Goal: Book appointment/travel/reservation

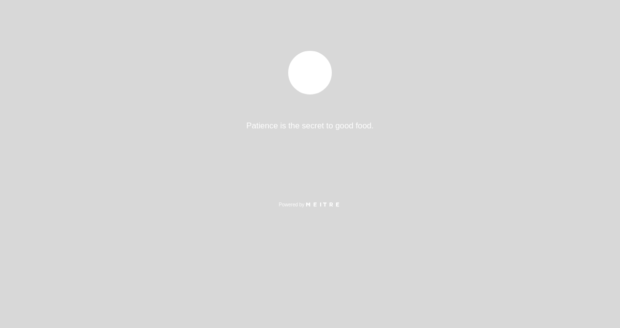
select select "es"
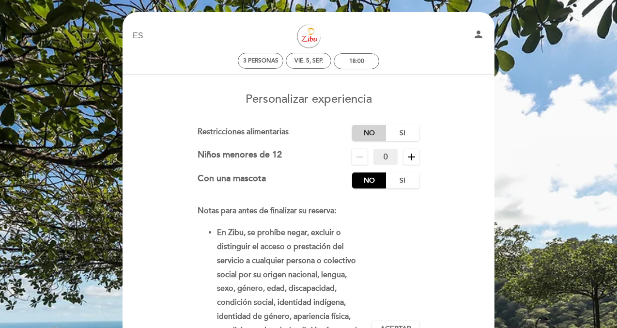
click at [365, 128] on label "No" at bounding box center [369, 133] width 34 height 16
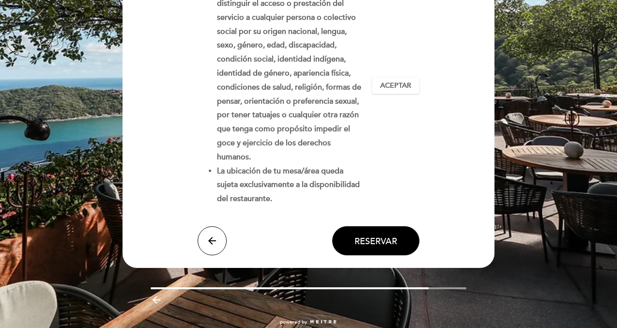
scroll to position [244, 0]
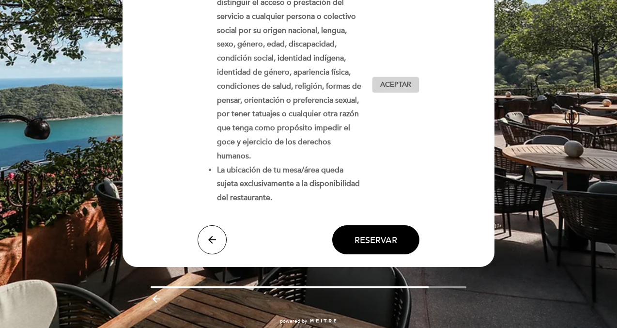
click at [396, 81] on span "Aceptar" at bounding box center [395, 85] width 31 height 10
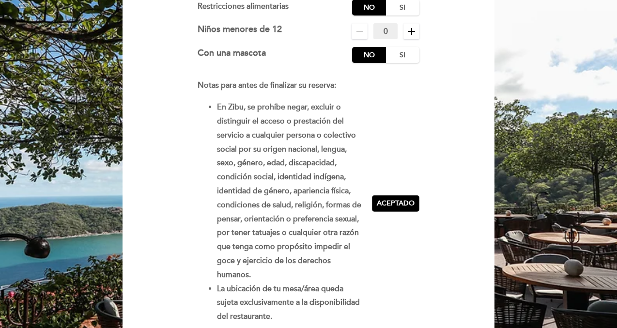
scroll to position [220, 0]
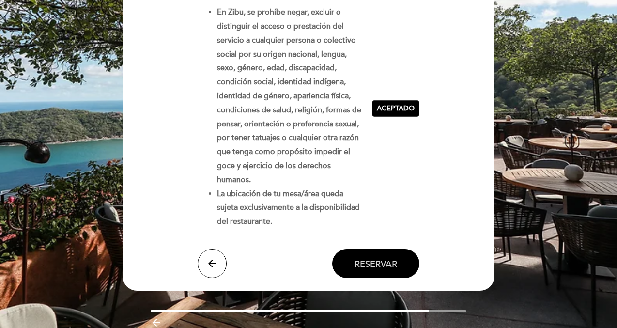
click at [372, 264] on span "Reservar" at bounding box center [375, 263] width 43 height 11
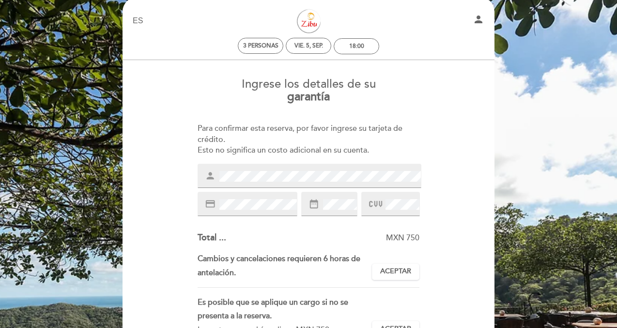
scroll to position [0, 0]
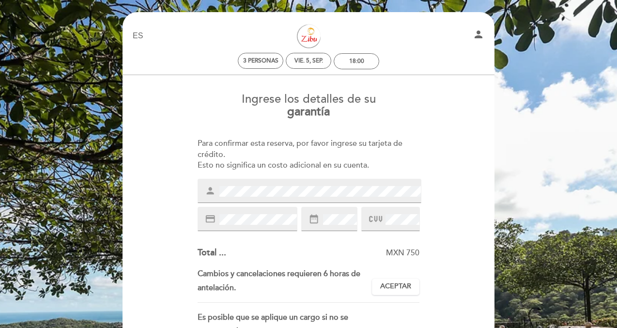
click at [319, 223] on icon "date_range" at bounding box center [313, 218] width 11 height 11
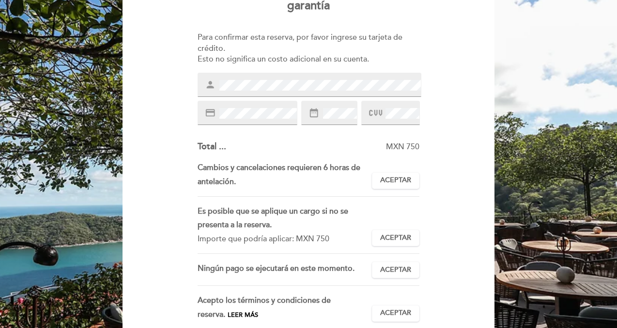
scroll to position [109, 0]
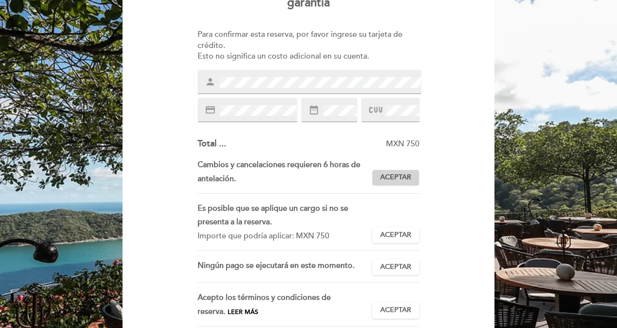
click at [409, 178] on span "Aceptar" at bounding box center [395, 177] width 31 height 10
click at [397, 236] on span "Aceptar" at bounding box center [395, 235] width 31 height 10
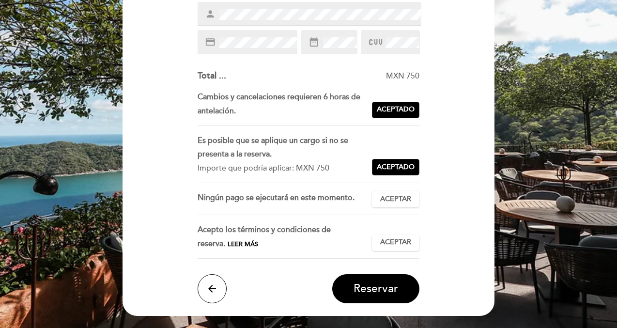
scroll to position [181, 0]
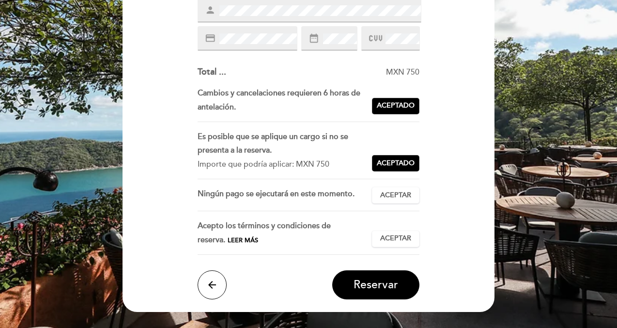
click at [398, 209] on div "Ningún pago se ejecutará en este momento. Aceptar Aceptado" at bounding box center [309, 199] width 222 height 24
click at [399, 190] on button "Aceptar Aceptado" at bounding box center [395, 195] width 47 height 16
click at [228, 238] on span "Leer más" at bounding box center [243, 240] width 30 height 8
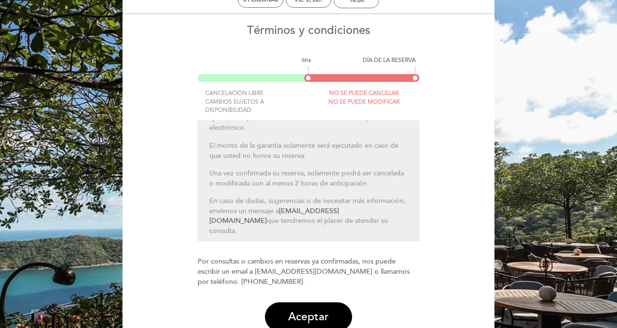
scroll to position [80, 0]
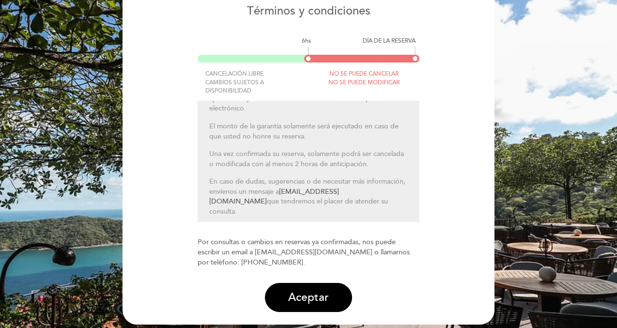
click at [308, 282] on div "Términos y condiciones 6hs DÍA DE LA RESERVA CANCELACIÓN LIBRE CAMBIOS SUJETOS …" at bounding box center [308, 158] width 358 height 307
click at [305, 289] on button "Aceptar" at bounding box center [308, 297] width 87 height 29
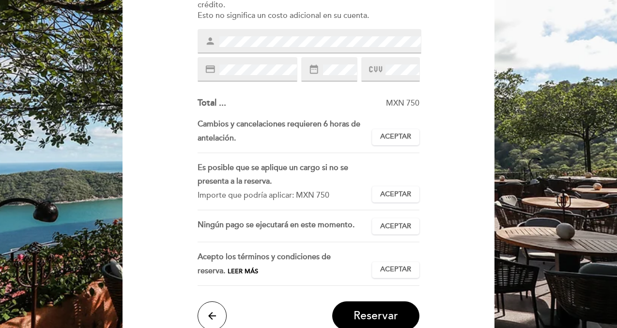
scroll to position [56, 0]
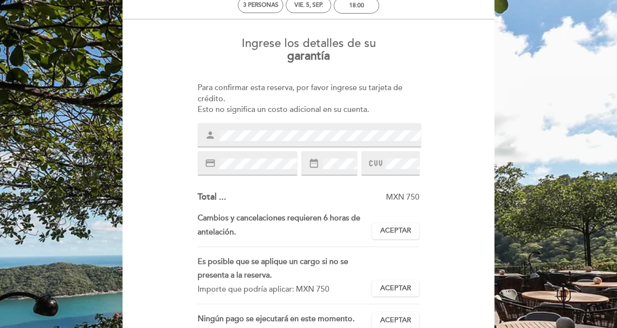
click at [300, 128] on div "person" at bounding box center [310, 135] width 224 height 24
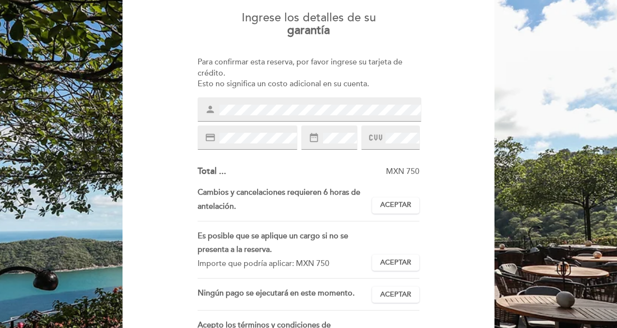
scroll to position [87, 0]
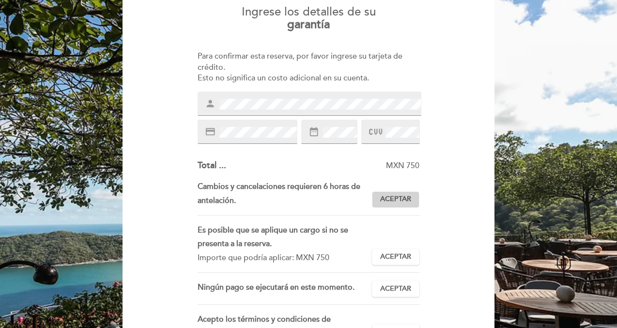
click at [392, 203] on span "Aceptar" at bounding box center [395, 199] width 31 height 10
click at [384, 253] on span "Aceptar" at bounding box center [395, 257] width 31 height 10
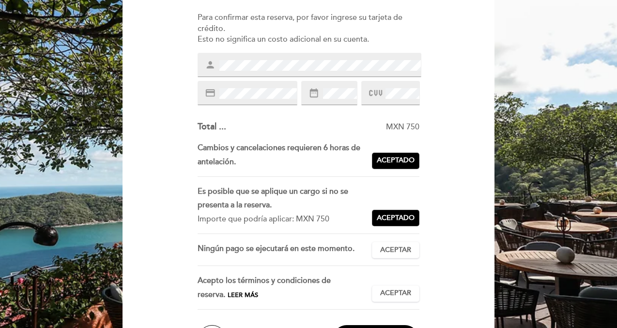
scroll to position [157, 0]
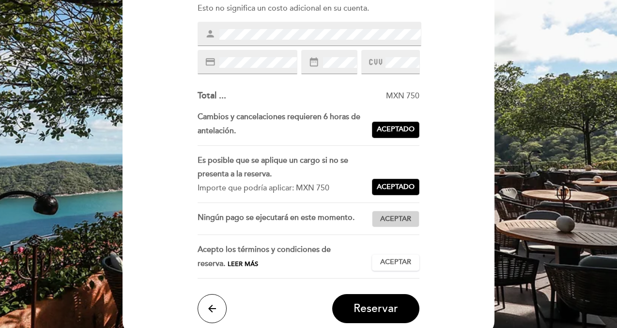
click at [395, 219] on span "Aceptar" at bounding box center [395, 219] width 31 height 10
click at [391, 259] on span "Aceptar" at bounding box center [395, 262] width 31 height 10
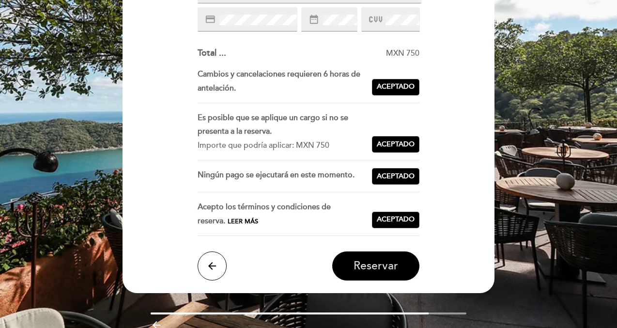
scroll to position [244, 0]
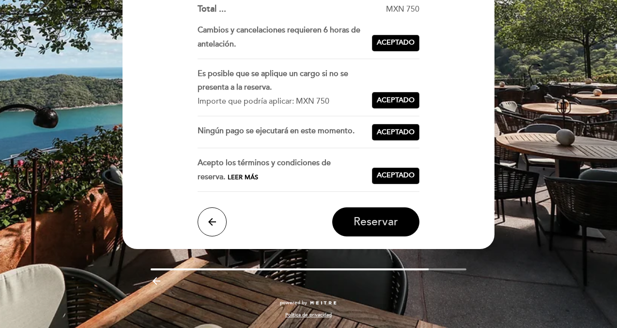
click at [382, 224] on span "Reservar" at bounding box center [375, 222] width 45 height 14
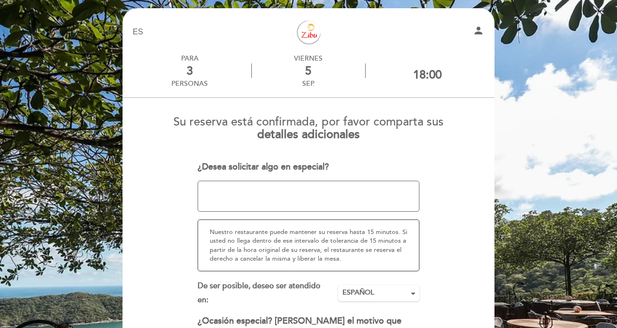
scroll to position [5, 0]
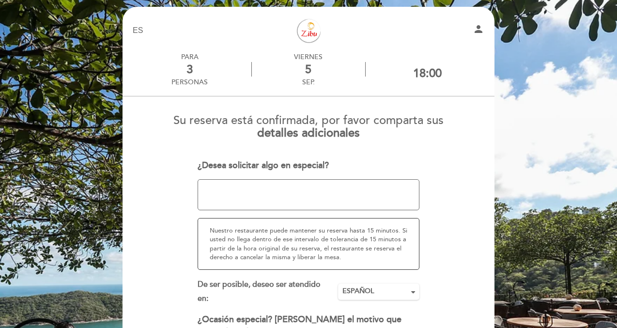
click at [361, 200] on textarea at bounding box center [309, 194] width 222 height 31
click at [216, 191] on textarea at bounding box center [309, 194] width 222 height 31
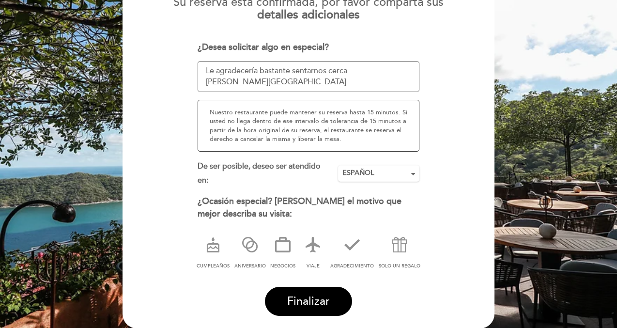
scroll to position [124, 0]
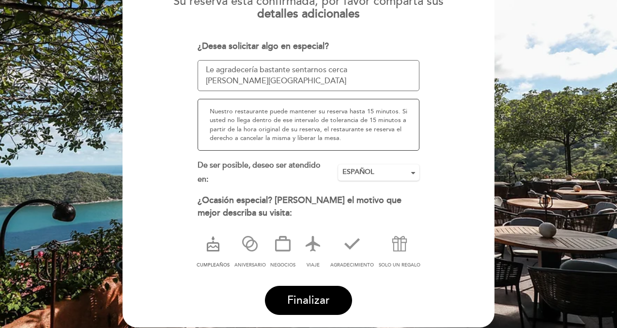
type textarea "Le agradecería bastante sentarnos cerca [PERSON_NAME][GEOGRAPHIC_DATA]"
click at [211, 248] on icon at bounding box center [212, 243] width 25 height 25
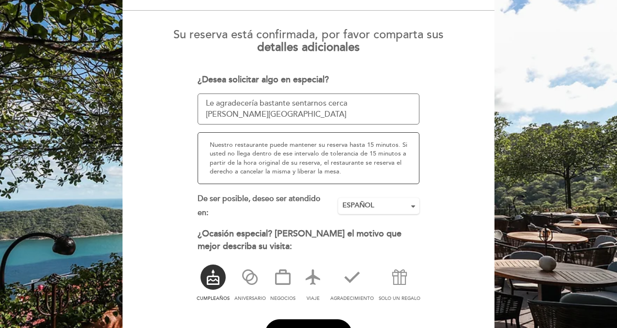
scroll to position [171, 0]
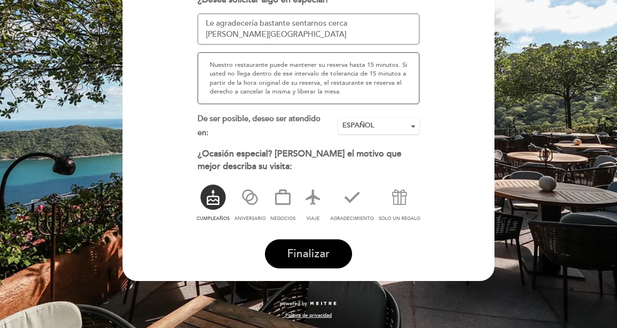
click at [312, 247] on span "Finalizar" at bounding box center [308, 254] width 43 height 14
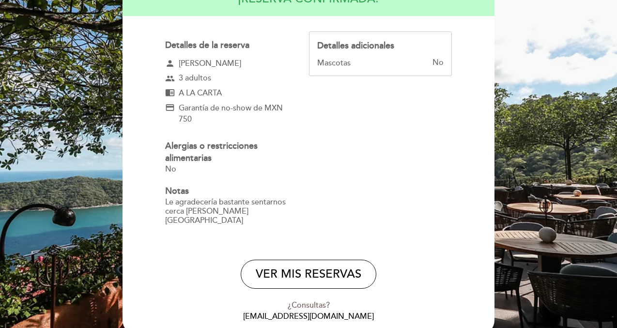
scroll to position [127, 0]
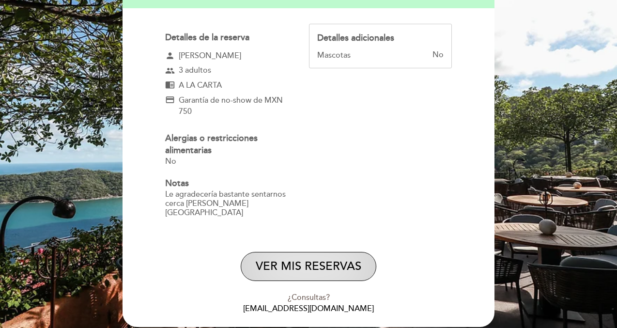
click at [292, 260] on button "VER MIS RESERVAS" at bounding box center [309, 266] width 136 height 29
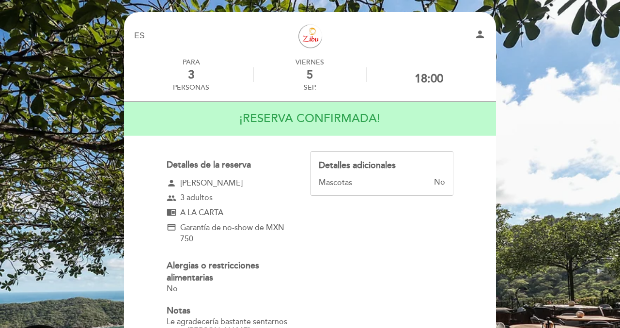
select select "es"
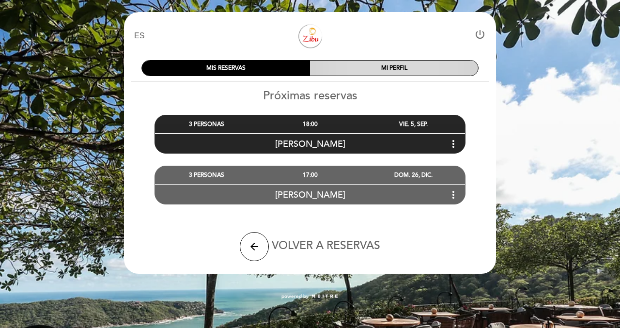
click at [375, 71] on div "MI PERFIL" at bounding box center [394, 68] width 168 height 15
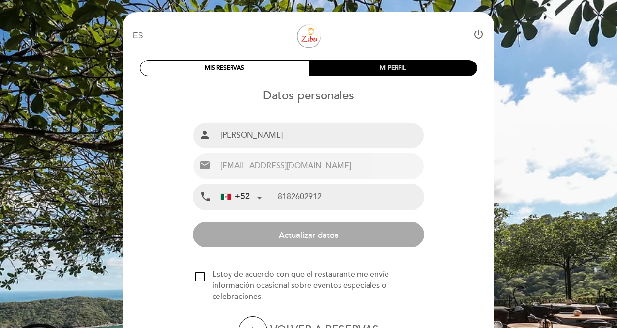
type input "81 8260 2912"
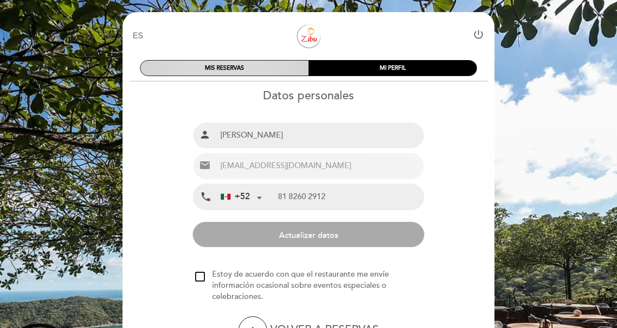
click at [242, 69] on div "MIS RESERVAS" at bounding box center [224, 68] width 168 height 15
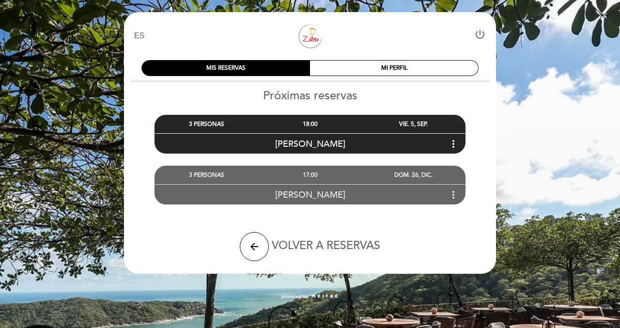
click at [454, 194] on icon "more_vert" at bounding box center [453, 195] width 12 height 12
